Goal: Use online tool/utility: Utilize a website feature to perform a specific function

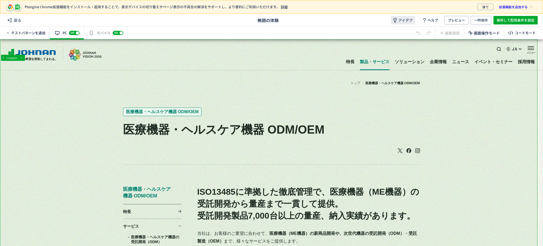
click at [393, 18] on icon at bounding box center [395, 20] width 6 height 6
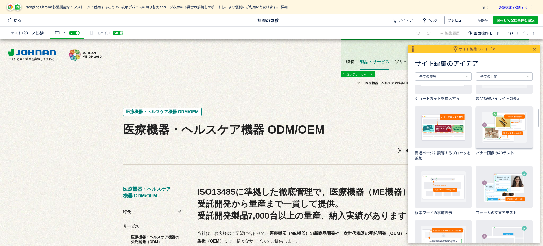
scroll to position [283, 0]
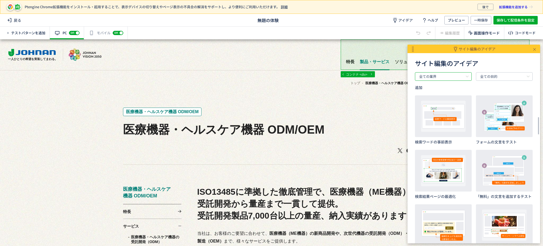
click at [457, 77] on input "全ての業界" at bounding box center [443, 76] width 57 height 8
click at [482, 76] on input "全ての目的" at bounding box center [504, 76] width 57 height 8
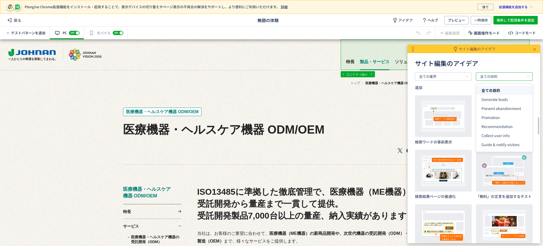
click at [494, 63] on h1 "サイト編集のアイデア" at bounding box center [474, 62] width 118 height 7
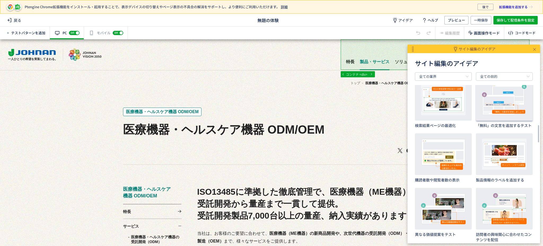
scroll to position [460, 0]
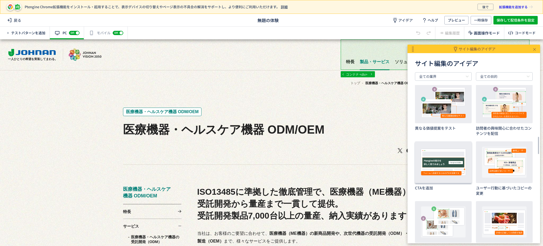
click at [450, 167] on img at bounding box center [443, 161] width 46 height 31
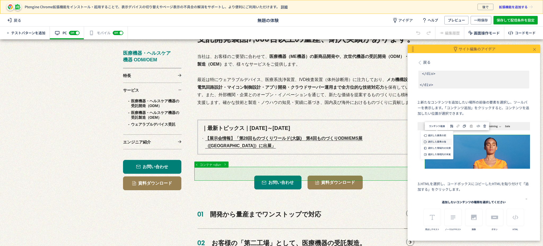
scroll to position [424, 0]
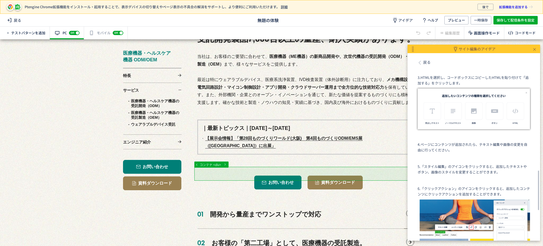
click at [497, 117] on img at bounding box center [474, 108] width 112 height 41
click at [495, 115] on img at bounding box center [474, 108] width 112 height 41
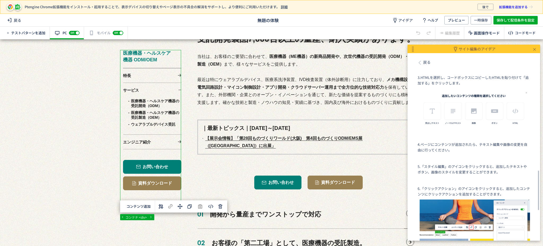
click at [148, 207] on button "コンテンツ追加" at bounding box center [138, 206] width 30 height 8
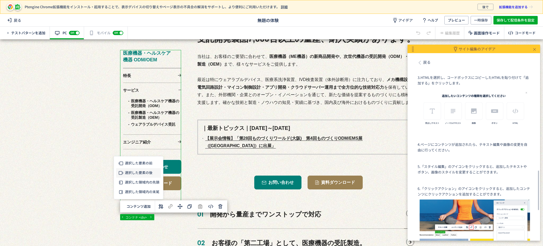
click at [139, 175] on p "選択した要素の後" at bounding box center [138, 173] width 45 height 10
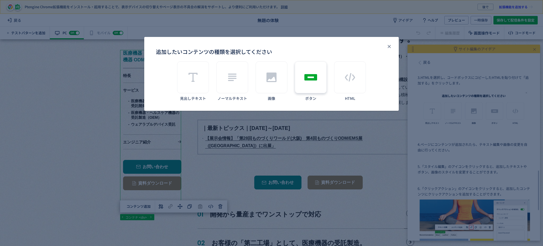
click at [318, 74] on div "追加したいコンテンツの種類を選択してください" at bounding box center [311, 77] width 32 height 32
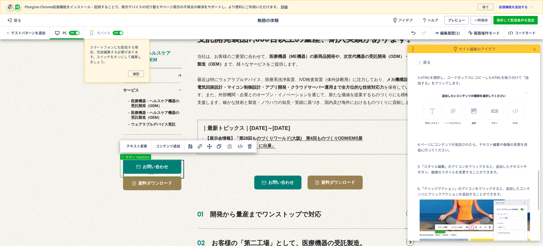
click at [133, 79] on div "スマートフォンにも配信する場合、別途編集する必要があります。スイッチをオンにして編集しましょう。 確認" at bounding box center [116, 60] width 65 height 43
click at [136, 73] on span "確認" at bounding box center [136, 74] width 6 height 6
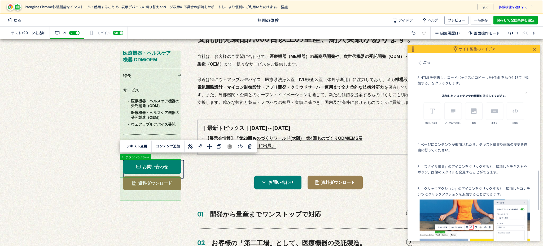
click at [130, 200] on div "... div div aside div#pt-element-54048fdd ボタン <button> テキスト変更 コンテンツ追加 単色 カラーコード…" at bounding box center [271, 142] width 543 height 206
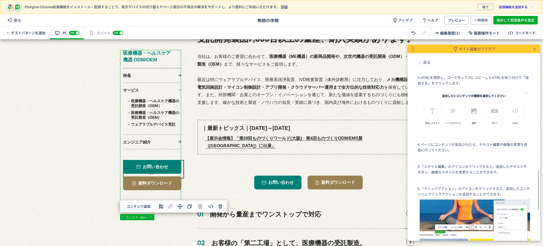
drag, startPoint x: 179, startPoint y: 174, endPoint x: 180, endPoint y: 181, distance: 6.4
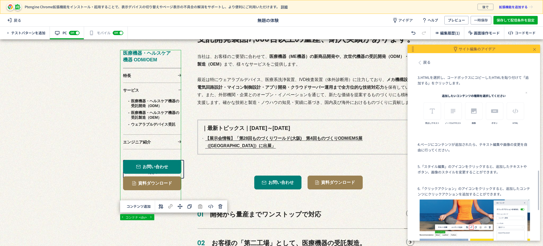
drag, startPoint x: 180, startPoint y: 161, endPoint x: 179, endPoint y: 170, distance: 9.0
click at [144, 206] on button "コンテンツ追加" at bounding box center [138, 206] width 30 height 8
click at [138, 176] on p "選択した要素の後" at bounding box center [138, 173] width 45 height 10
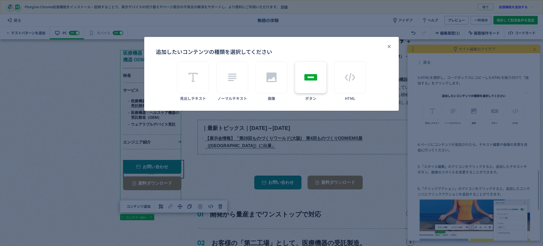
click at [311, 85] on div "追加したいコンテンツの種類を選択してください" at bounding box center [311, 77] width 32 height 32
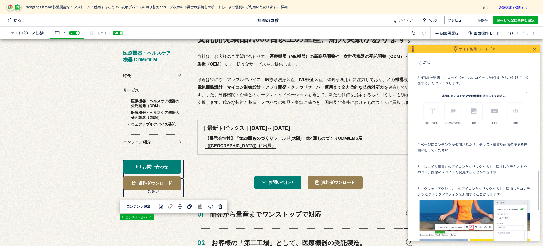
click at [533, 49] on icon at bounding box center [535, 49] width 4 height 4
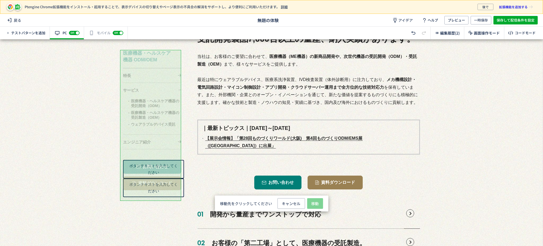
drag, startPoint x: 174, startPoint y: 195, endPoint x: 174, endPoint y: 198, distance: 2.7
drag, startPoint x: 173, startPoint y: 194, endPoint x: 139, endPoint y: 212, distance: 38.4
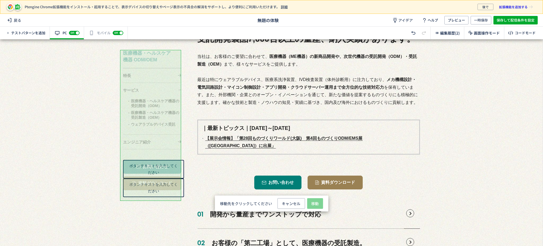
drag, startPoint x: 176, startPoint y: 173, endPoint x: 94, endPoint y: 122, distance: 96.7
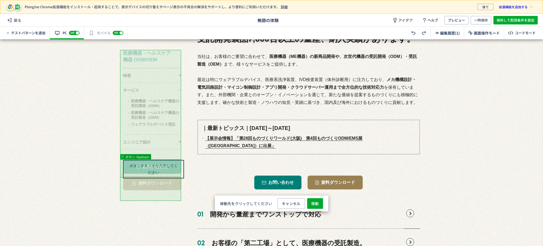
click at [148, 154] on span "ボタン <button>" at bounding box center [137, 156] width 26 height 5
drag, startPoint x: 178, startPoint y: 177, endPoint x: 174, endPoint y: 174, distance: 5.1
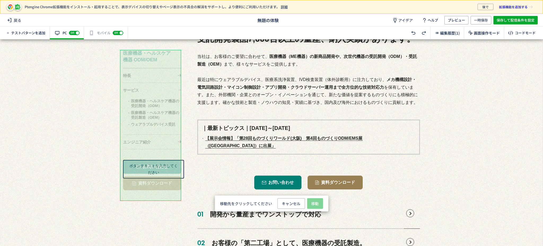
click at [413, 33] on icon at bounding box center [413, 33] width 6 height 6
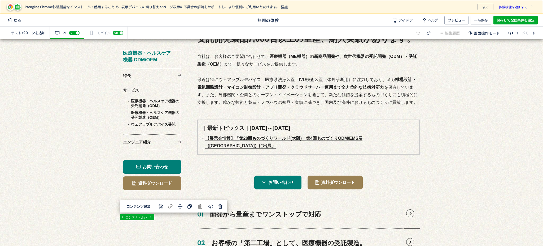
click at [413, 33] on div at bounding box center [424, 33] width 24 height 13
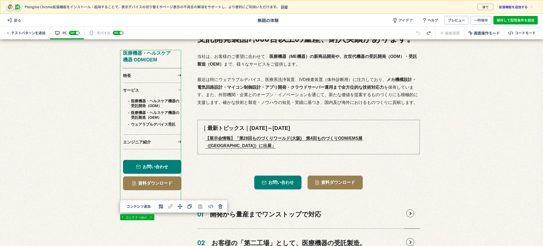
click at [15, 21] on span "戻る" at bounding box center [14, 20] width 18 height 8
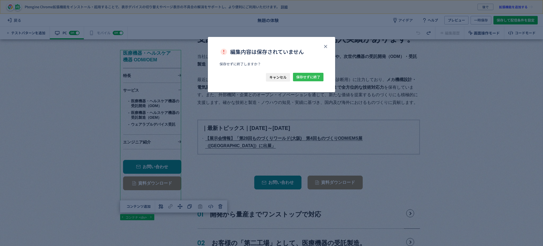
click at [303, 77] on span "保存せずに終了" at bounding box center [308, 77] width 24 height 8
